Goal: Transaction & Acquisition: Purchase product/service

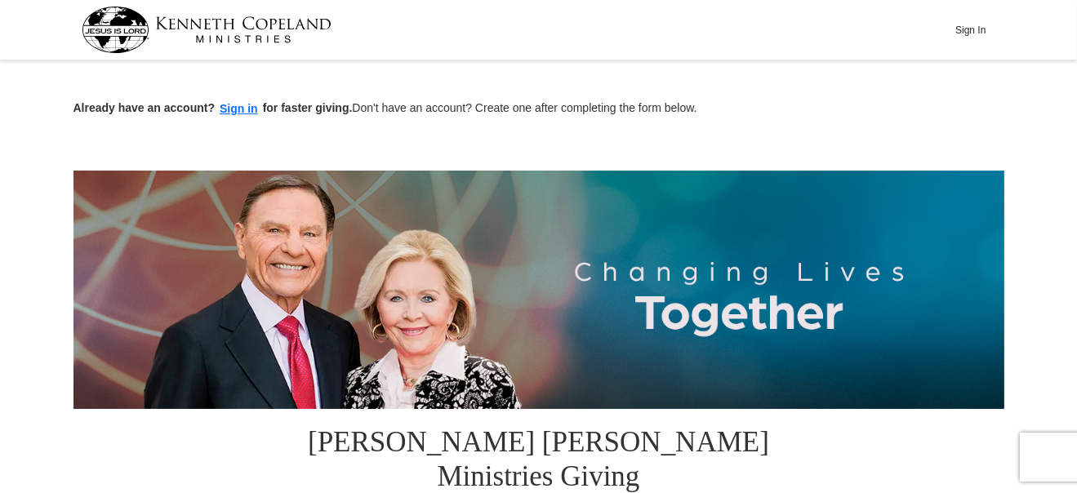
click at [234, 109] on button "Sign in" at bounding box center [239, 109] width 48 height 19
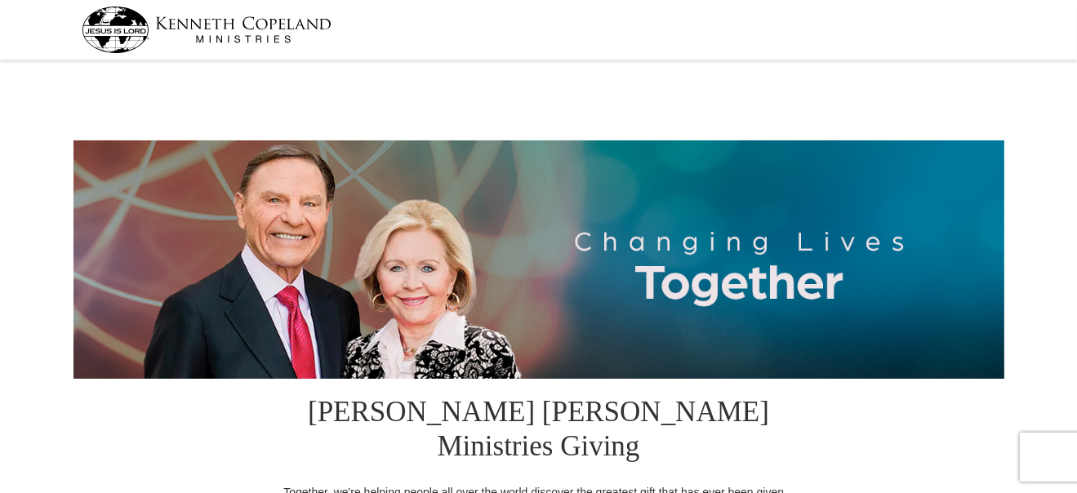
select select "AZ"
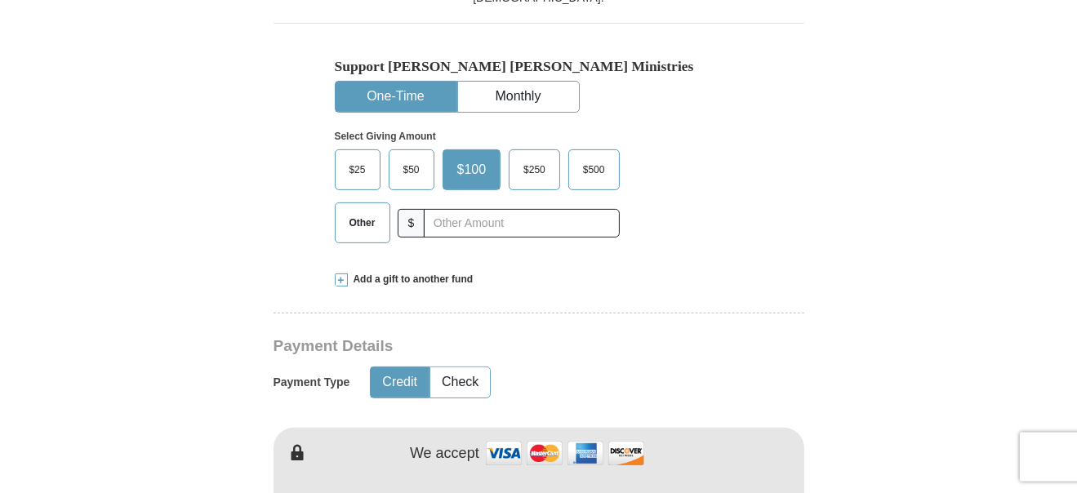
scroll to position [343, 0]
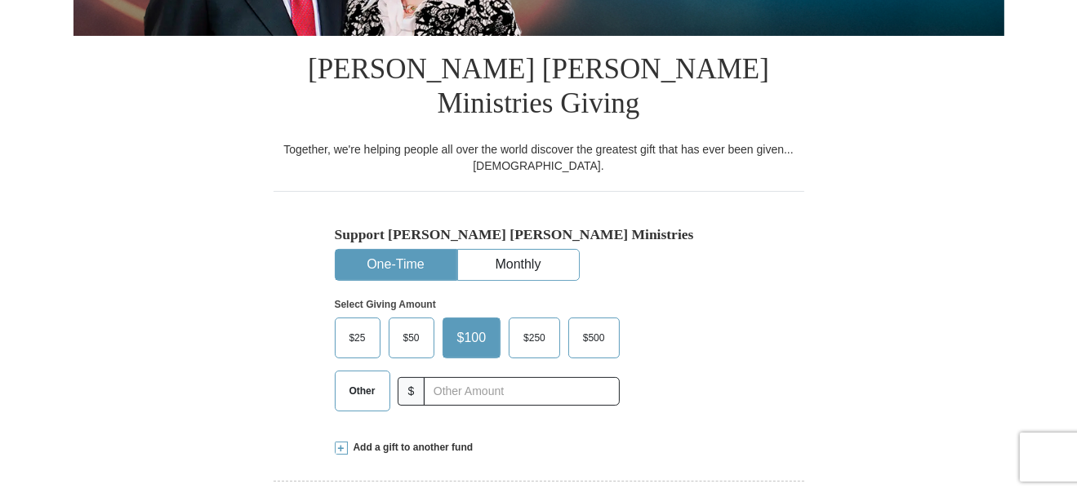
click at [412, 326] on span "$50" at bounding box center [411, 338] width 33 height 24
click at [0, 0] on input "$50" at bounding box center [0, 0] width 0 height 0
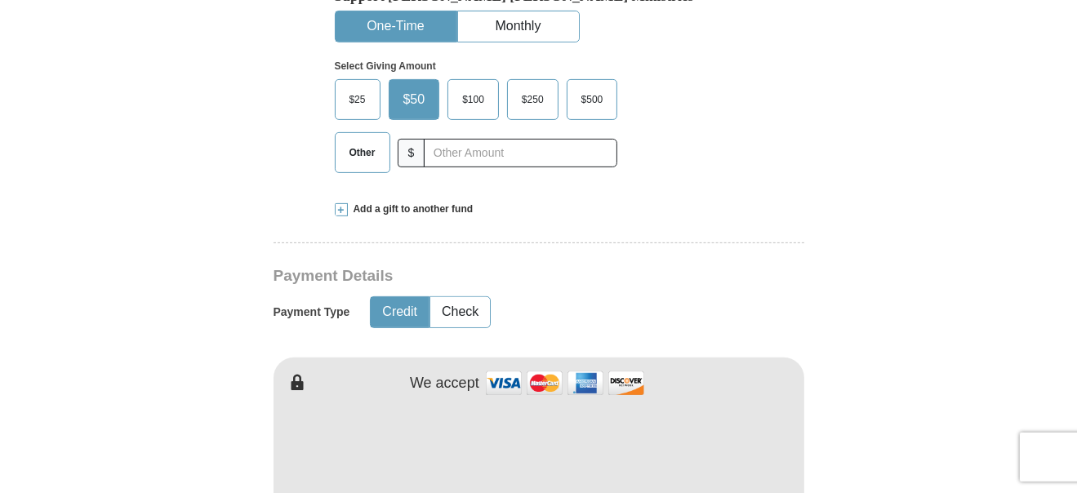
scroll to position [686, 0]
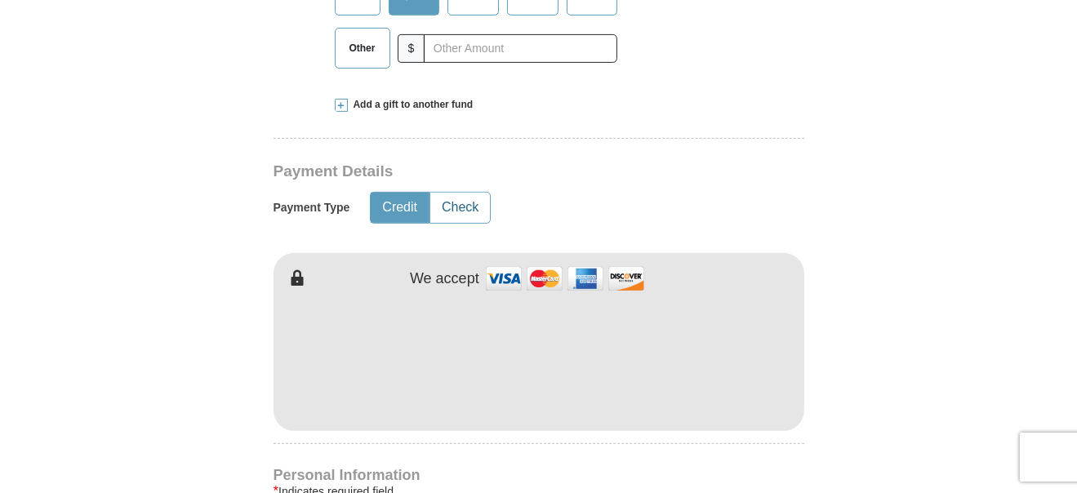
click at [465, 193] on button "Check" at bounding box center [460, 208] width 60 height 30
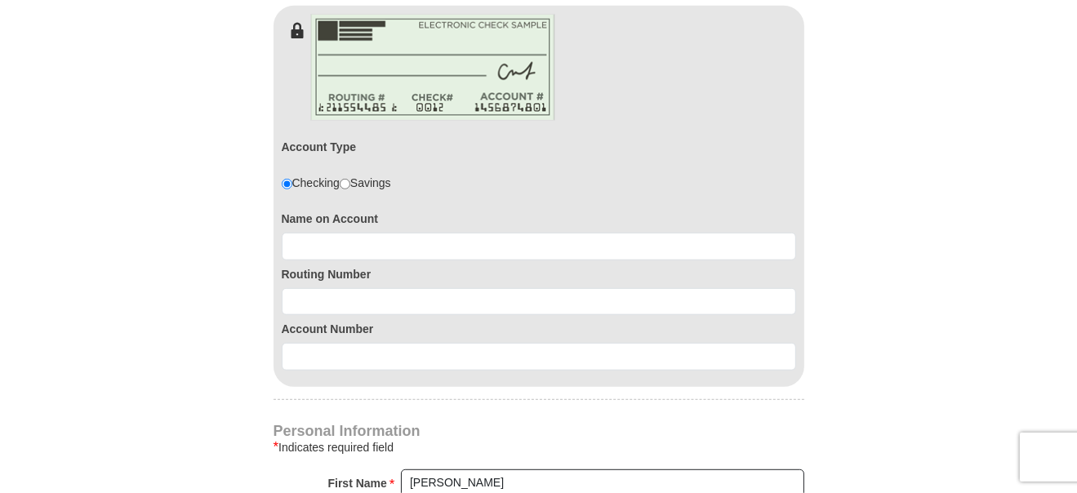
scroll to position [1029, 0]
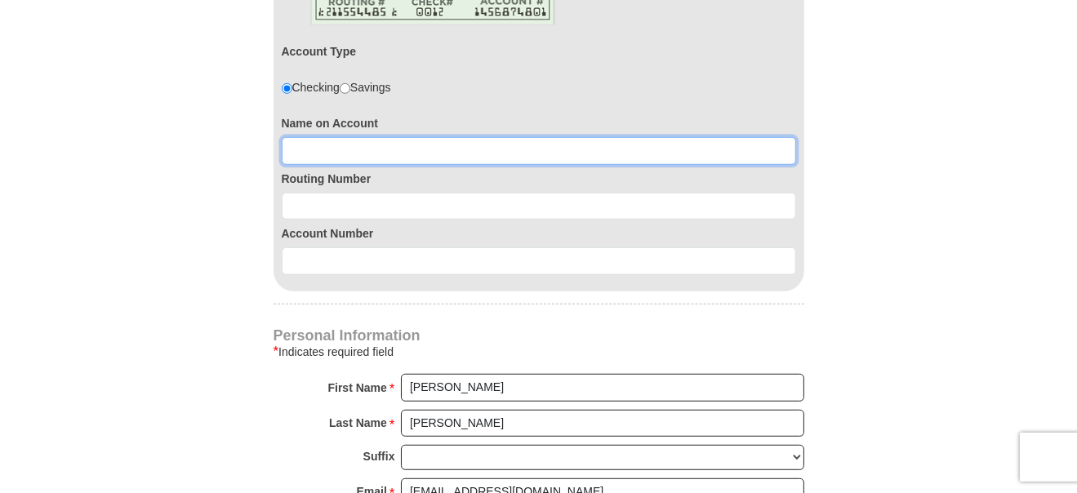
click at [401, 137] on input at bounding box center [539, 151] width 514 height 28
type input "Samantha Hegarty"
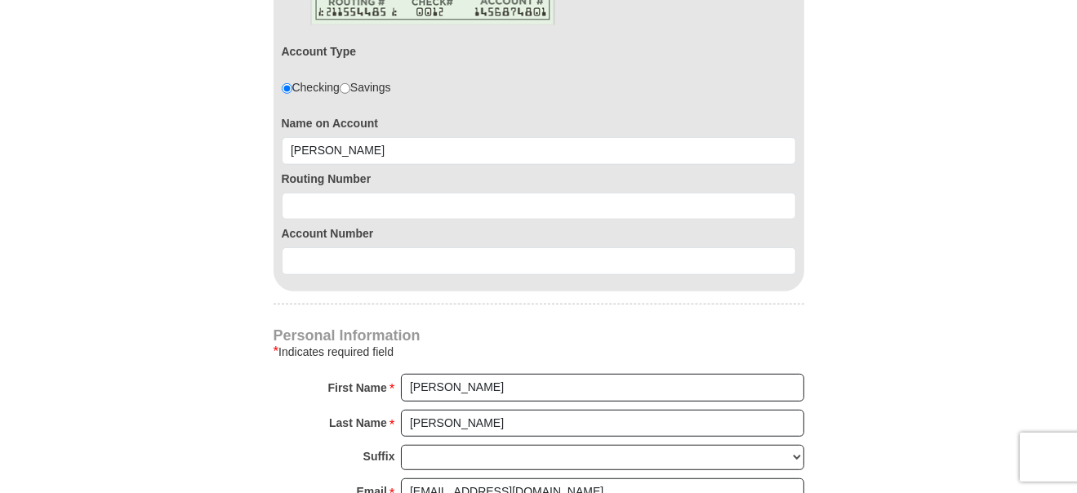
type input "SCOTTSDALE"
type input "85257"
type input "6023918179"
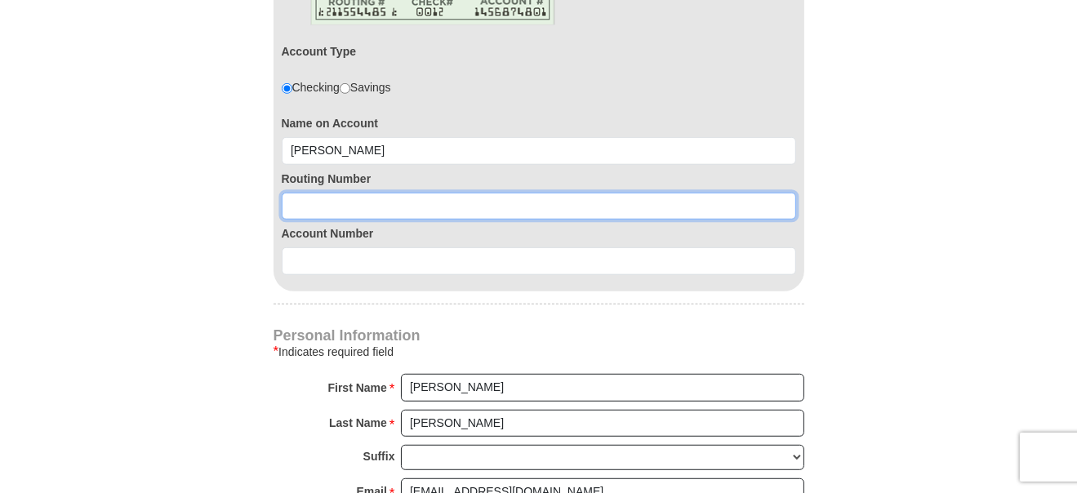
click at [345, 193] on input at bounding box center [539, 207] width 514 height 28
type input "122101706"
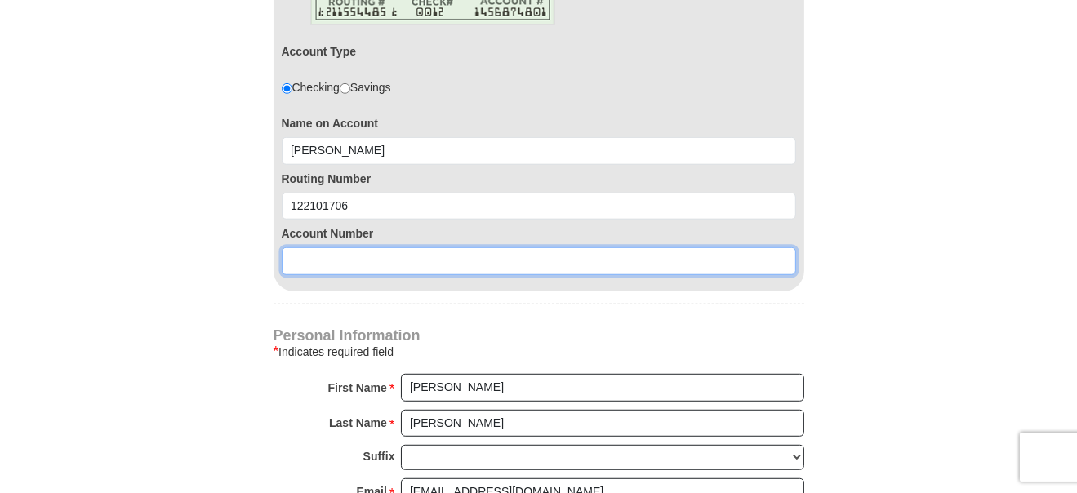
click at [316, 247] on input at bounding box center [539, 261] width 514 height 28
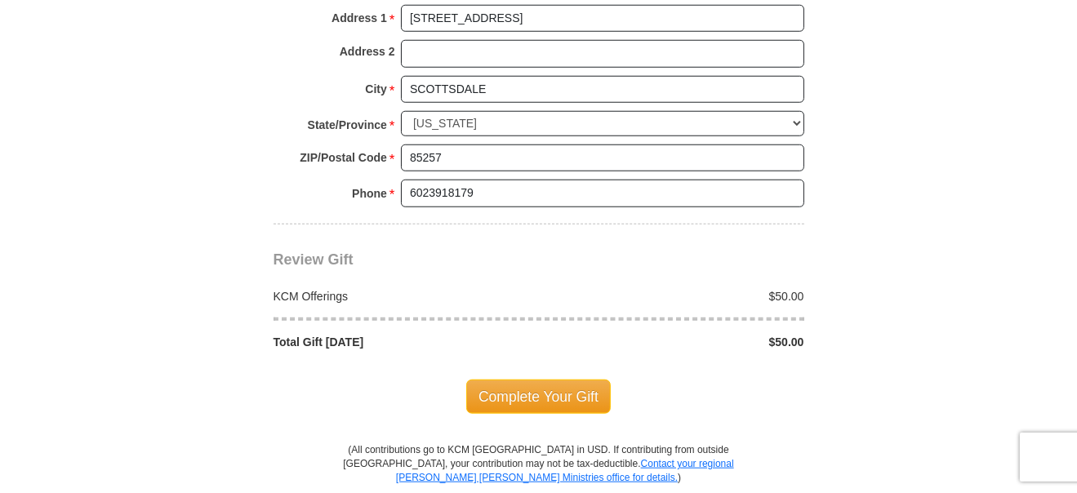
scroll to position [1629, 0]
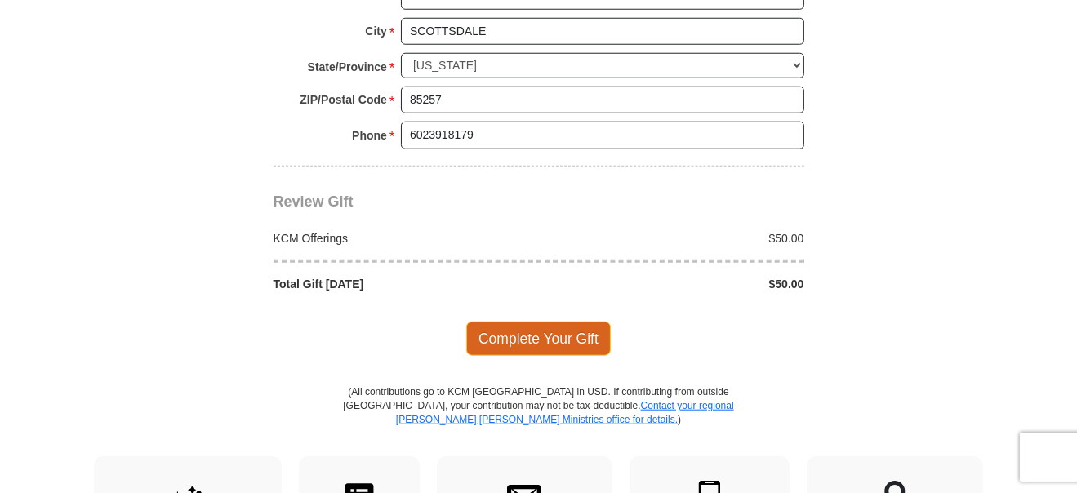
type input "457028699716"
click at [540, 322] on span "Complete Your Gift" at bounding box center [538, 339] width 145 height 34
